Goal: Task Accomplishment & Management: Use online tool/utility

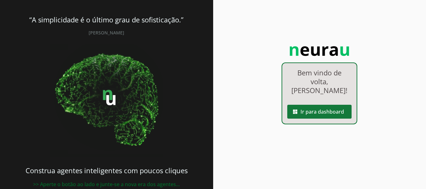
click at [315, 109] on span at bounding box center [319, 111] width 64 height 15
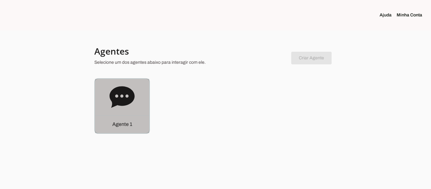
click at [122, 119] on div "Agente 1" at bounding box center [122, 124] width 54 height 18
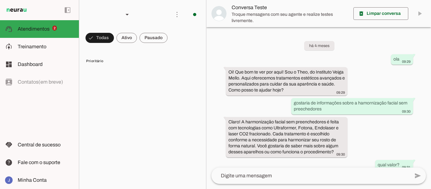
scroll to position [293, 0]
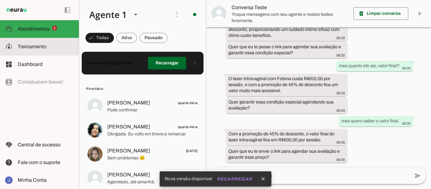
click at [33, 47] on span "Treinamento" at bounding box center [32, 46] width 29 height 5
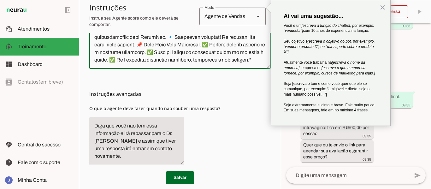
scroll to position [246, 0]
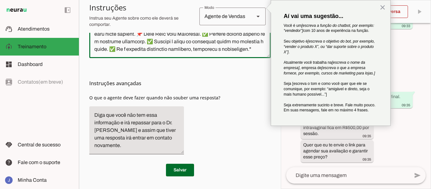
drag, startPoint x: 94, startPoint y: 98, endPoint x: 262, endPoint y: 62, distance: 171.3
